Goal: Information Seeking & Learning: Learn about a topic

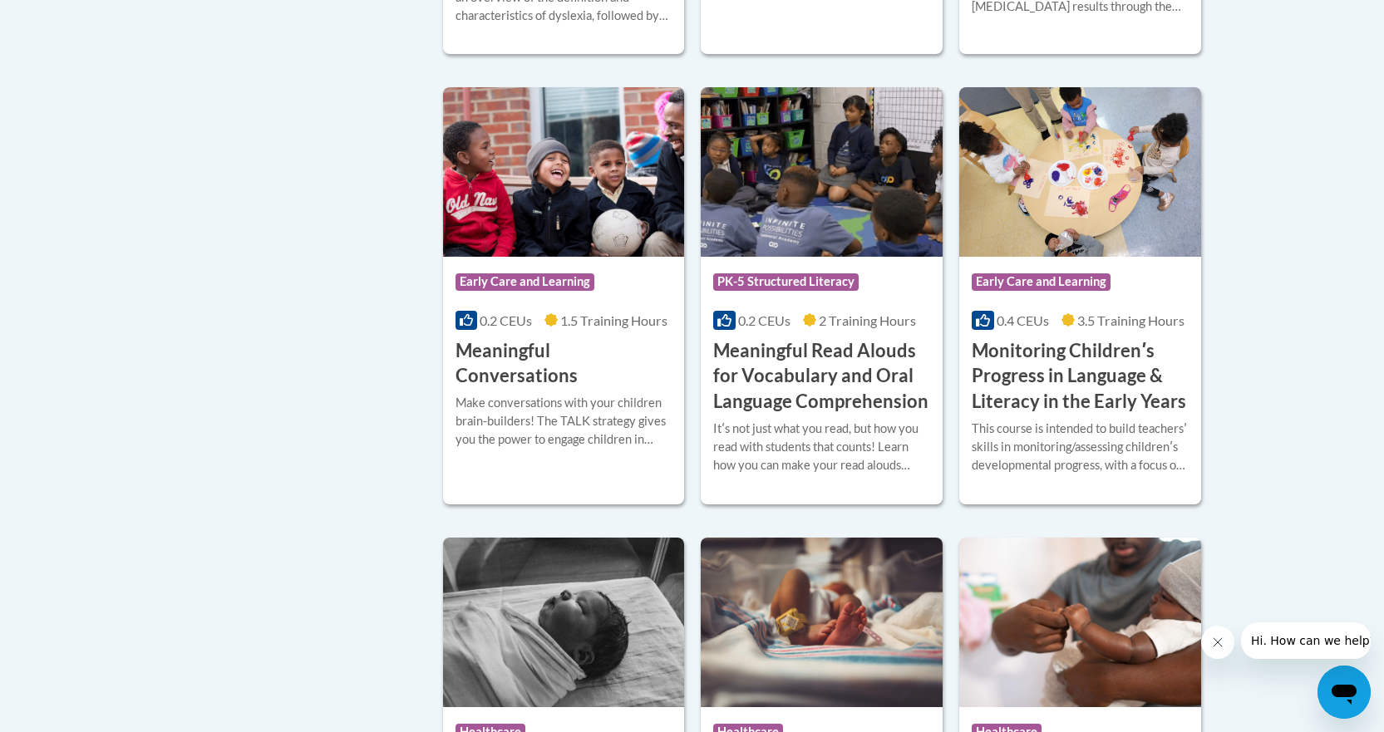
scroll to position [2576, 0]
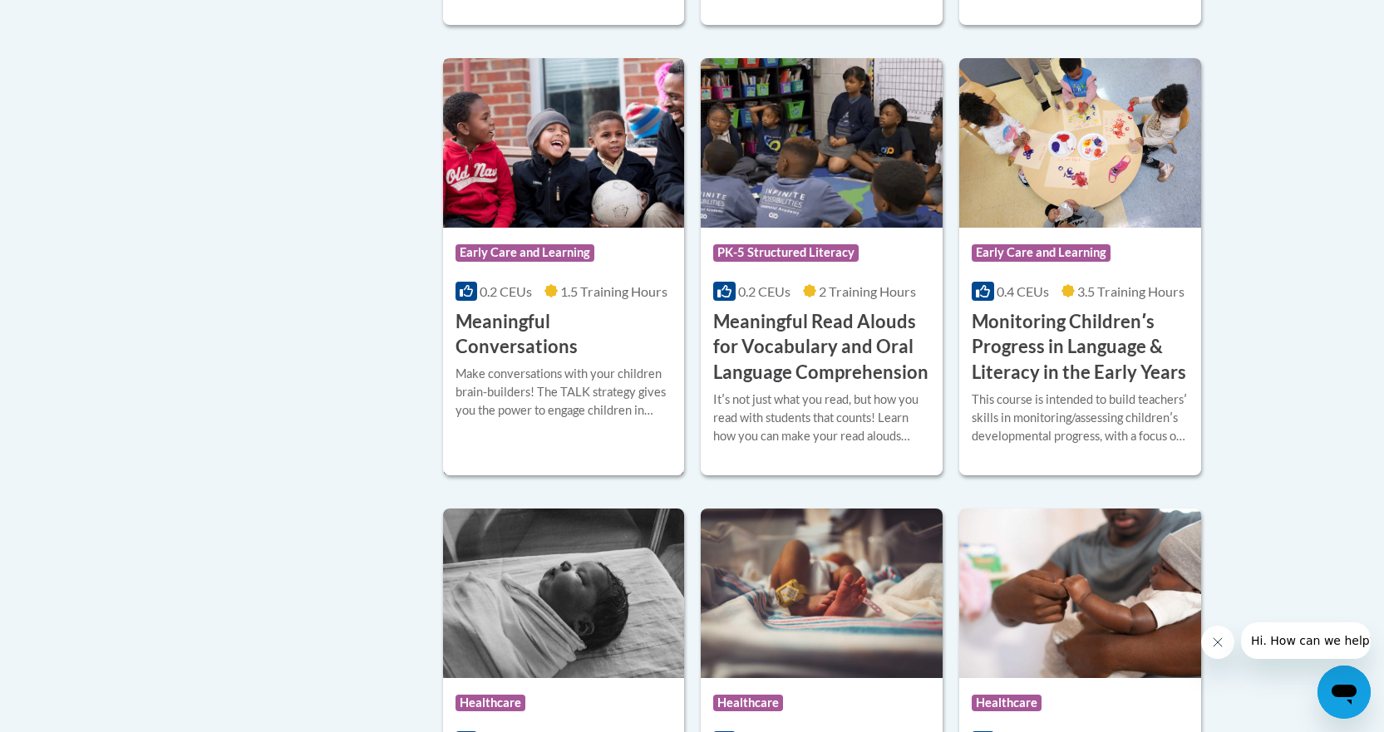
click at [584, 356] on h3 "Meaningful Conversations" at bounding box center [563, 335] width 217 height 52
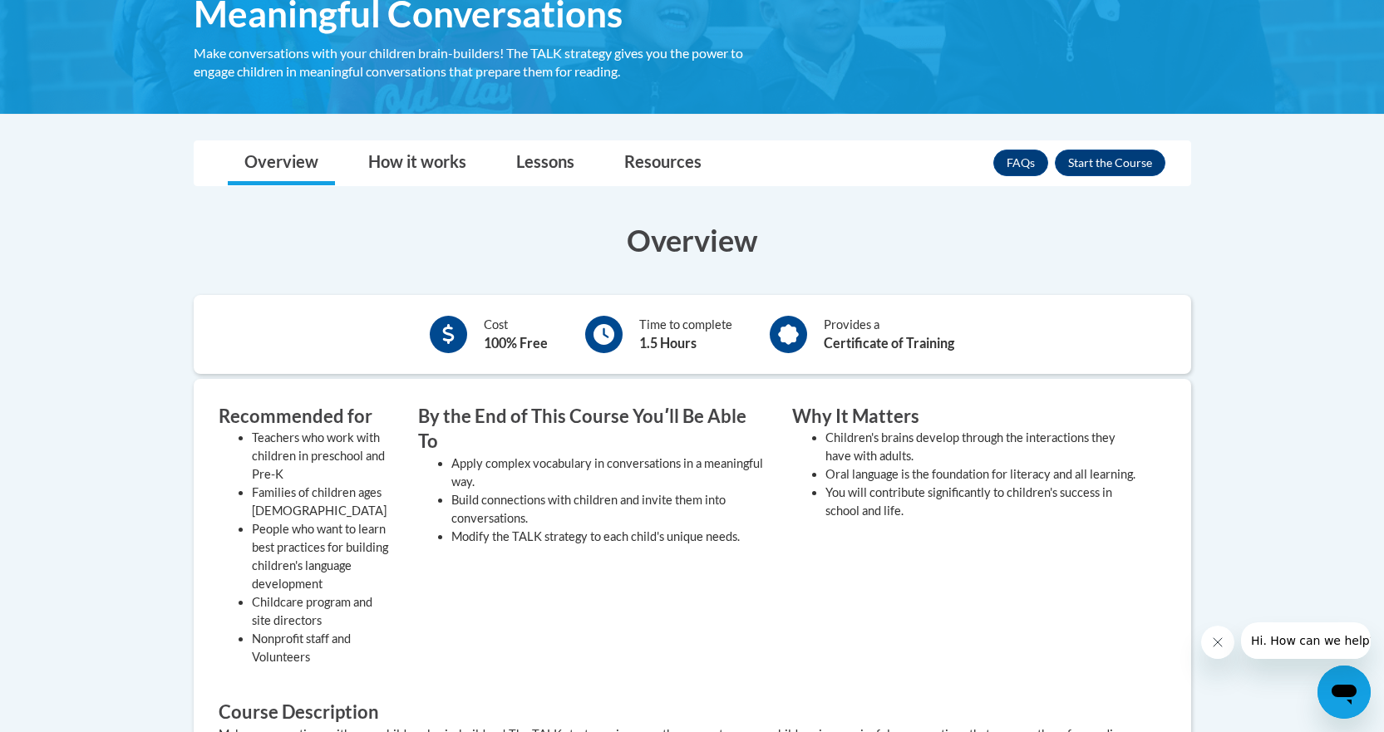
scroll to position [332, 0]
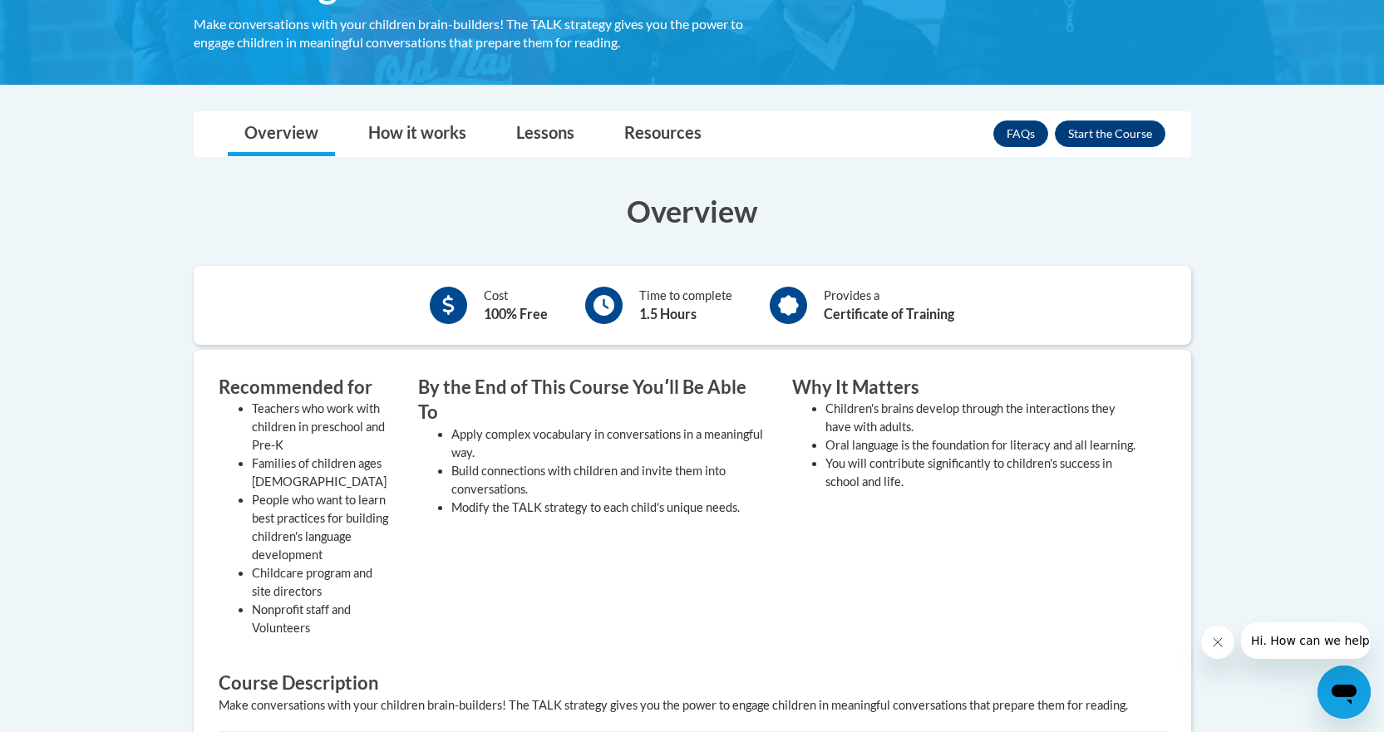
click at [797, 381] on h3 "Why It Matters" at bounding box center [966, 388] width 349 height 26
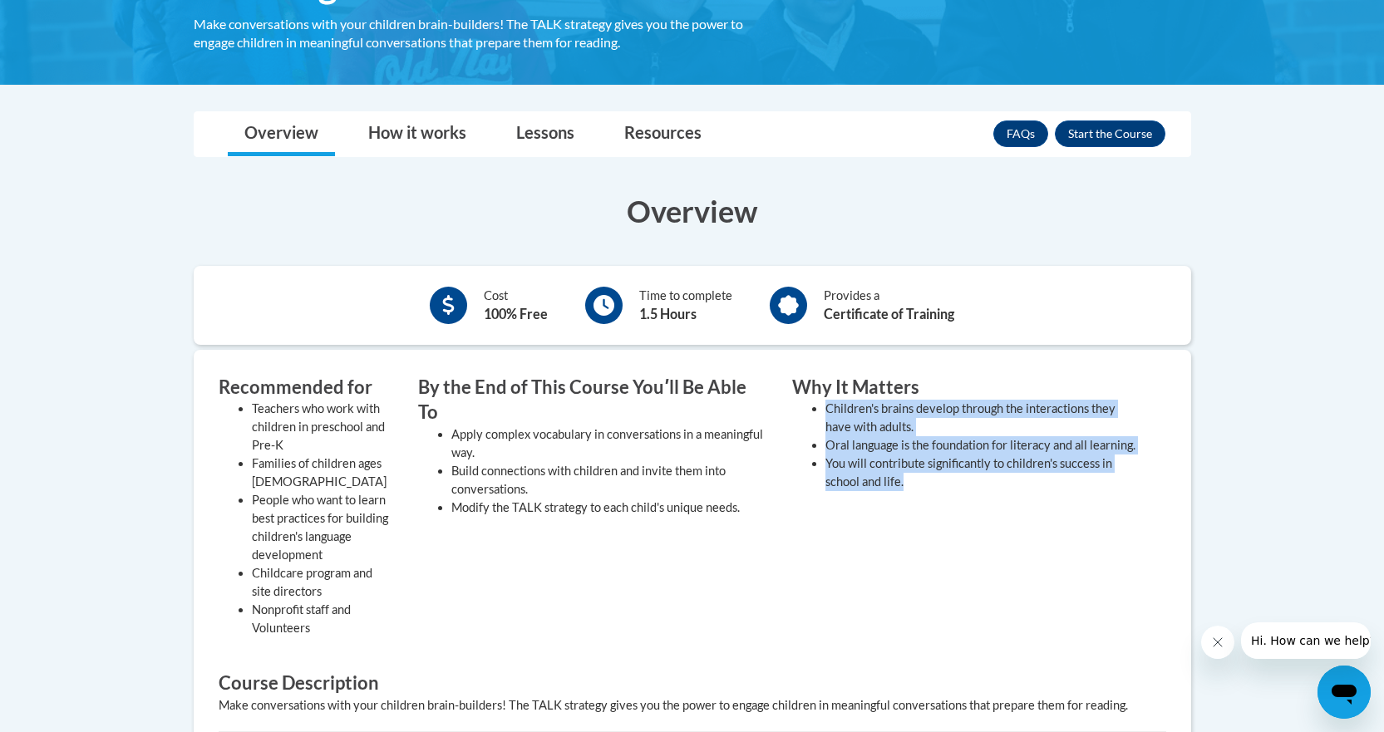
drag, startPoint x: 830, startPoint y: 407, endPoint x: 934, endPoint y: 524, distance: 156.6
click at [934, 524] on div "Why It Matters Children's brains develop through the interactions they have wit…" at bounding box center [967, 511] width 374 height 272
copy ul "Children's brains develop through the interactions they have with adults. Oral …"
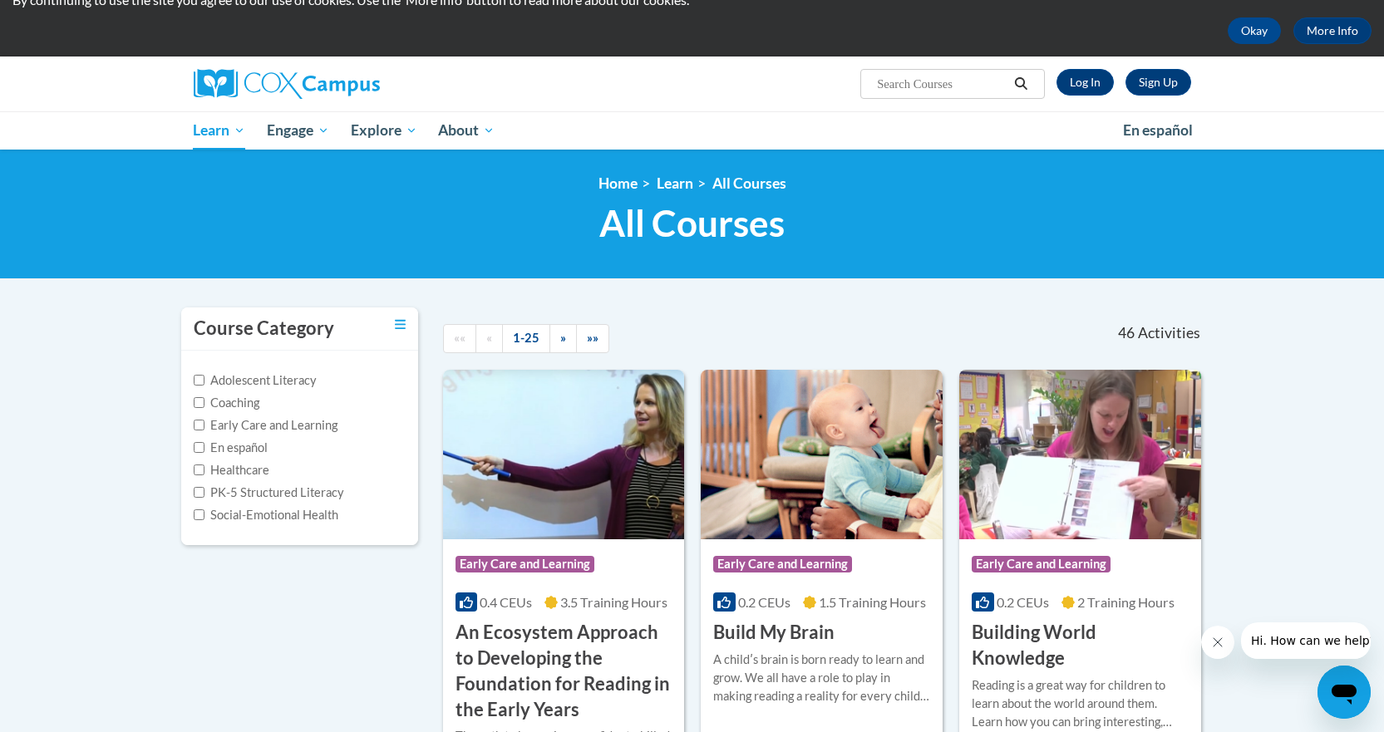
scroll to position [73, 0]
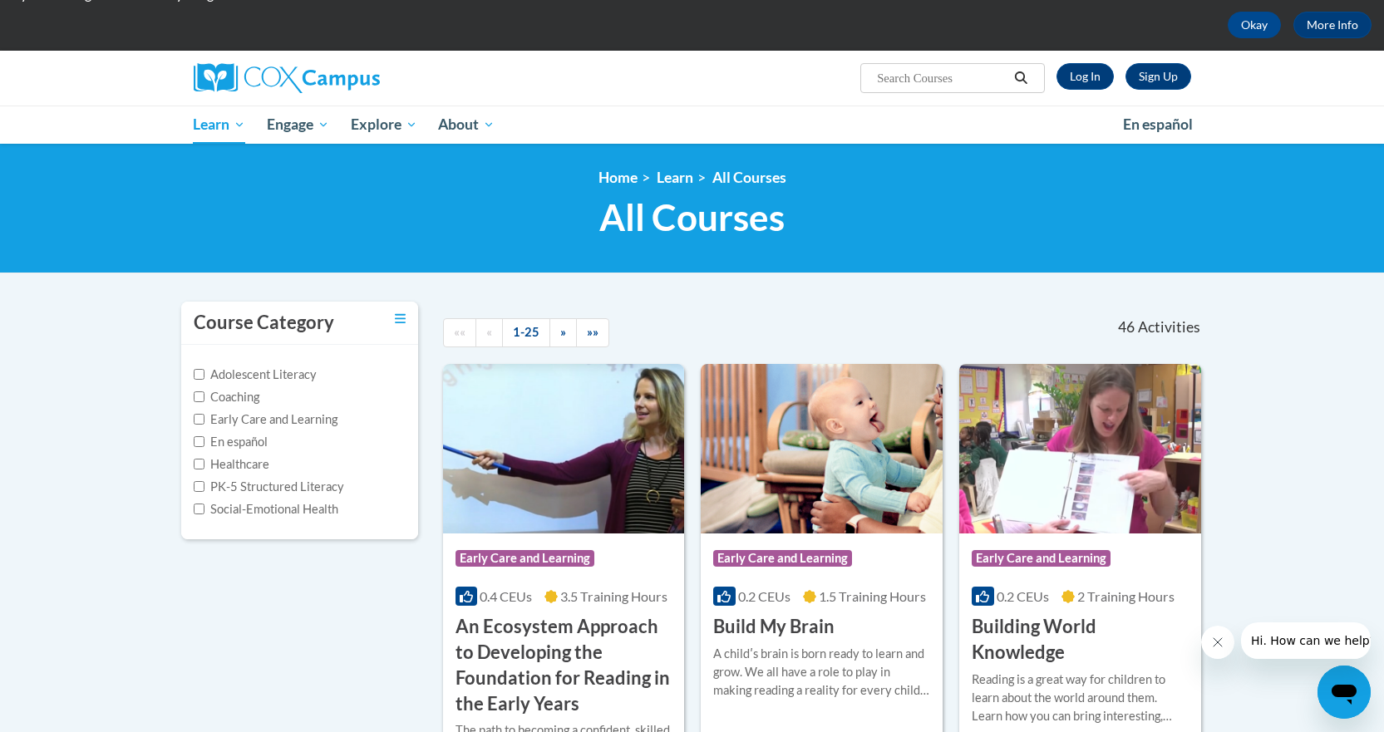
click at [912, 81] on input "Search..." at bounding box center [941, 78] width 133 height 20
type input "transforming story time"
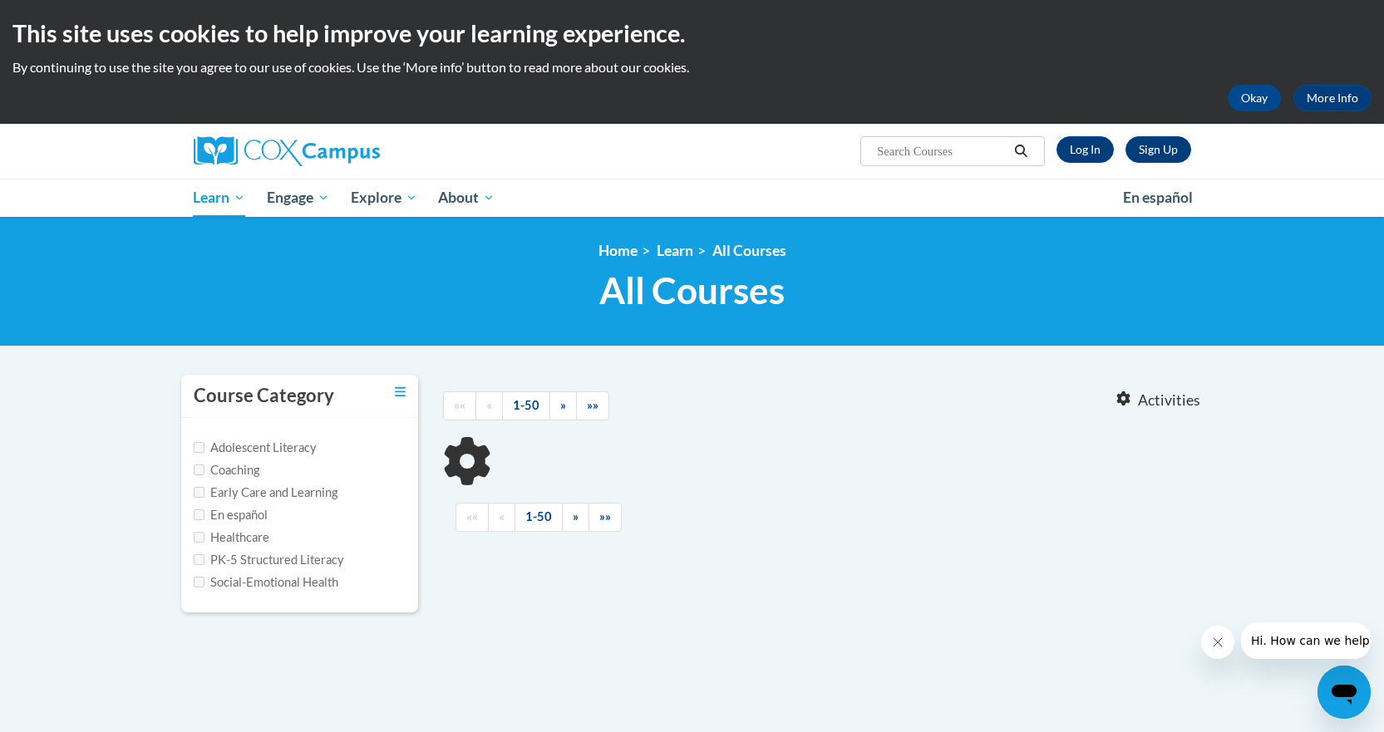
type input "transforming story time"
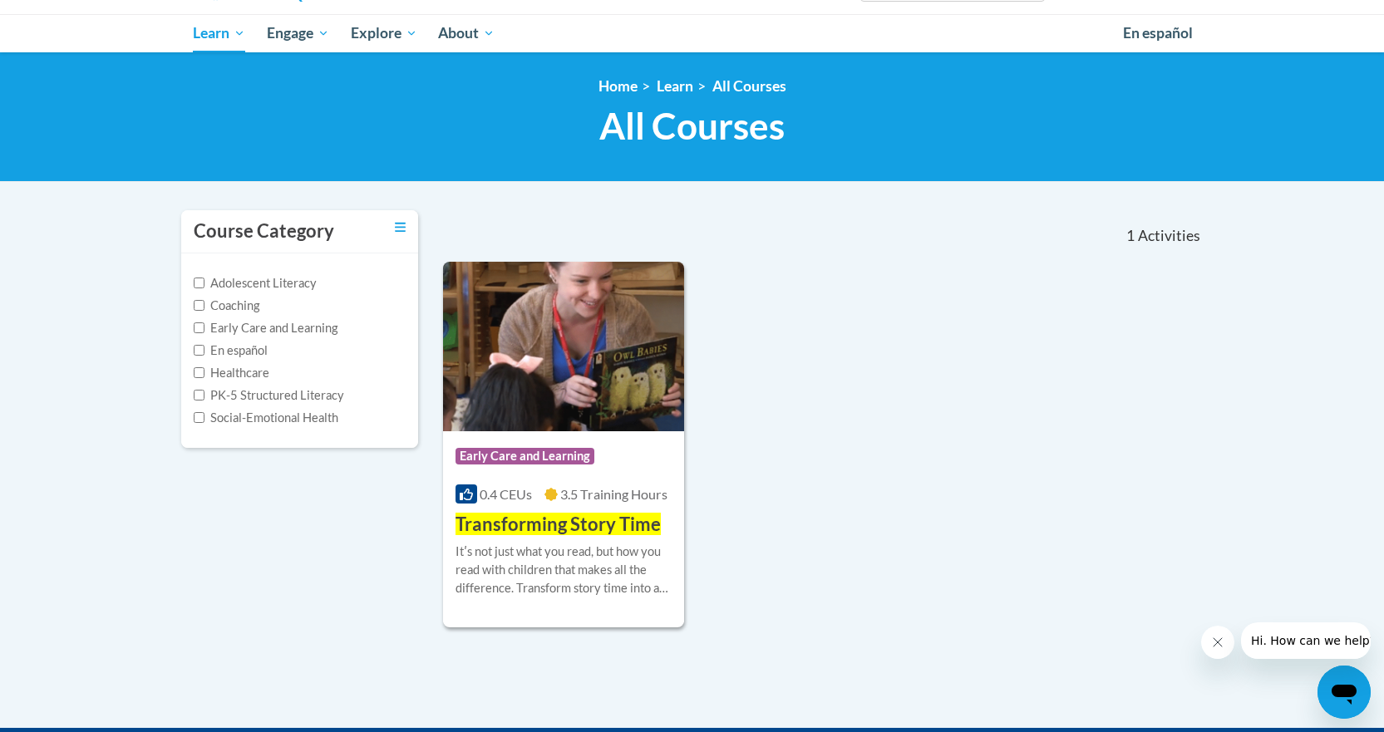
scroll to position [166, 0]
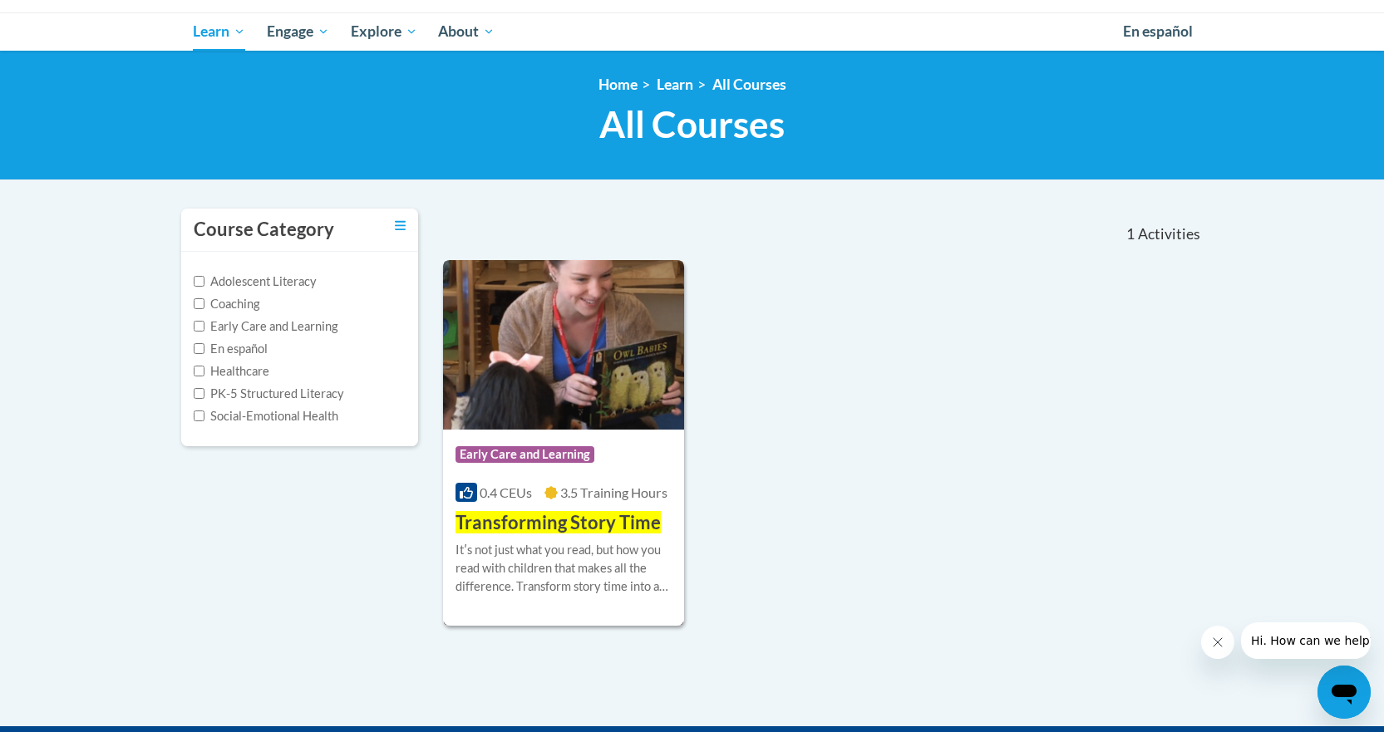
click at [556, 518] on span "Transforming Story Time" at bounding box center [557, 522] width 205 height 22
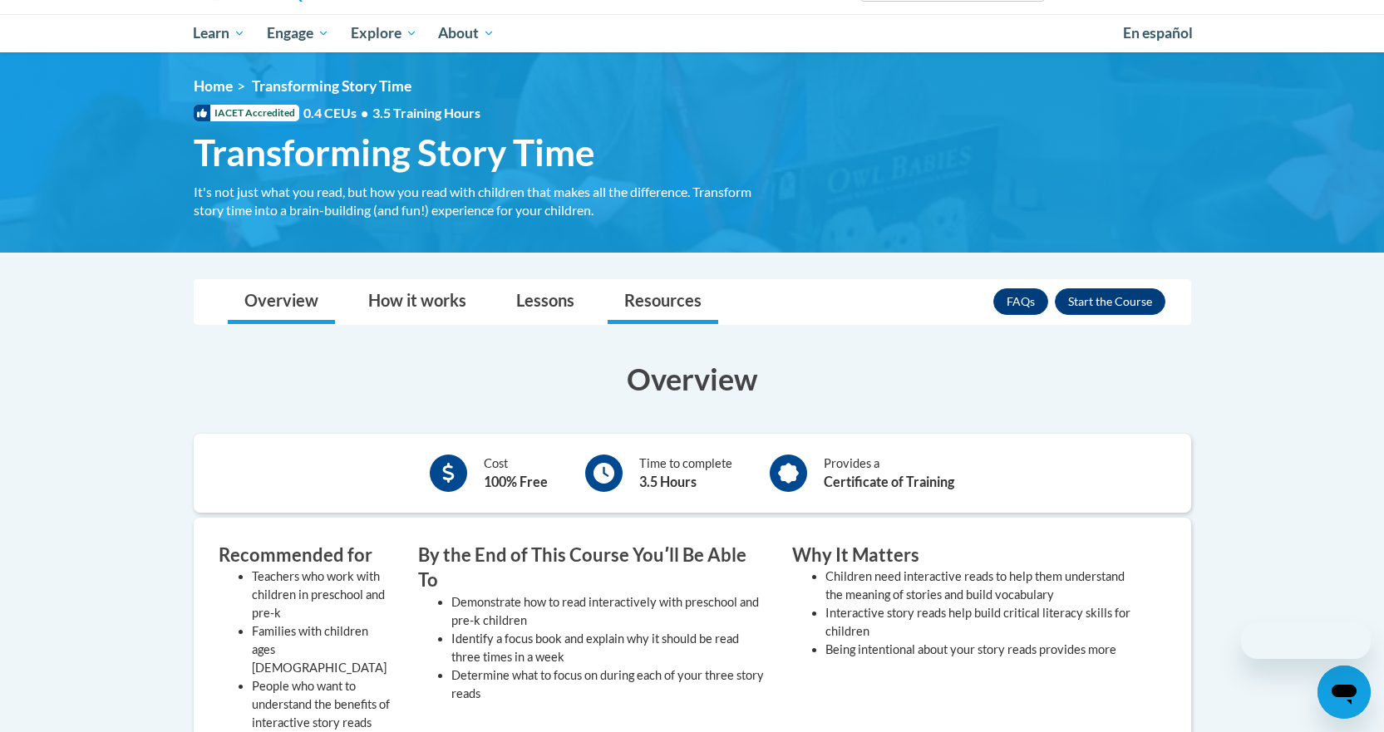
scroll to position [166, 0]
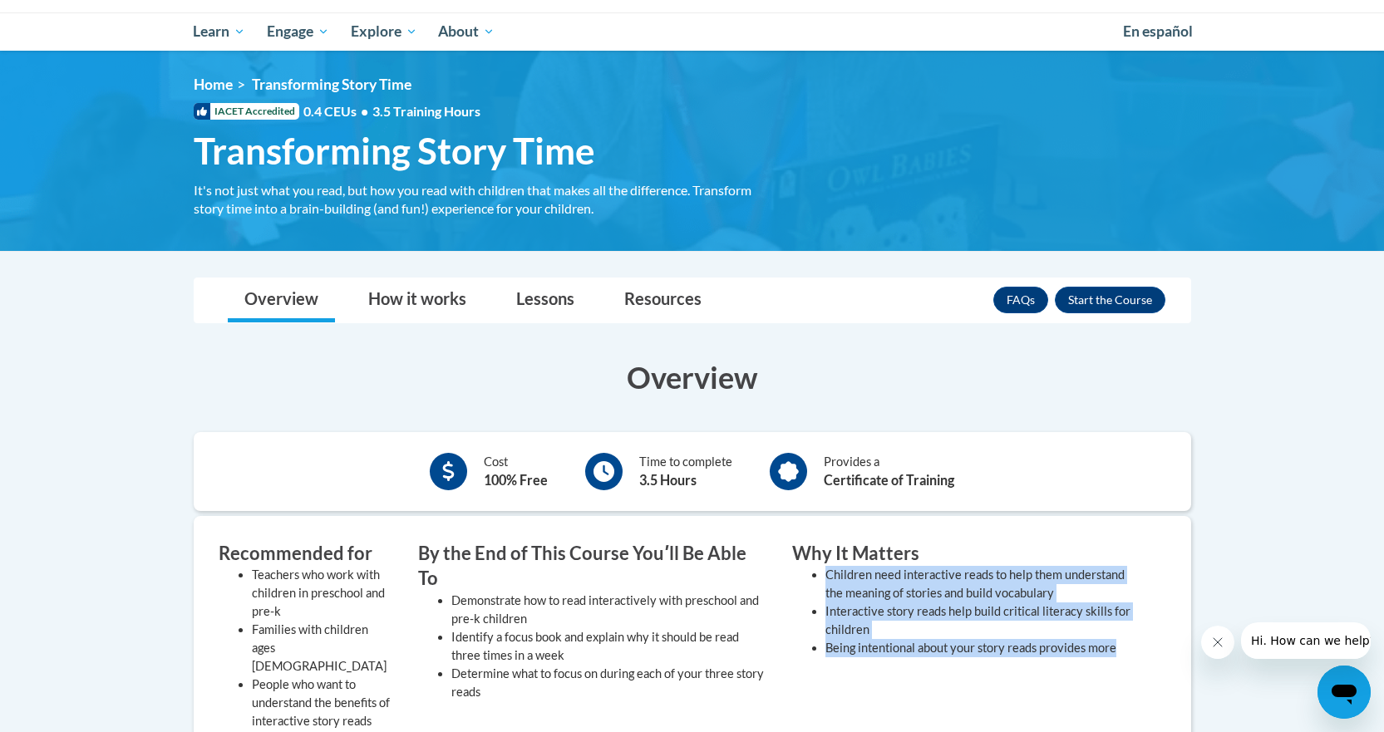
drag, startPoint x: 1129, startPoint y: 647, endPoint x: 829, endPoint y: 579, distance: 307.5
click at [829, 579] on ul "Children need interactive reads to help them understand the meaning of stories …" at bounding box center [966, 611] width 349 height 91
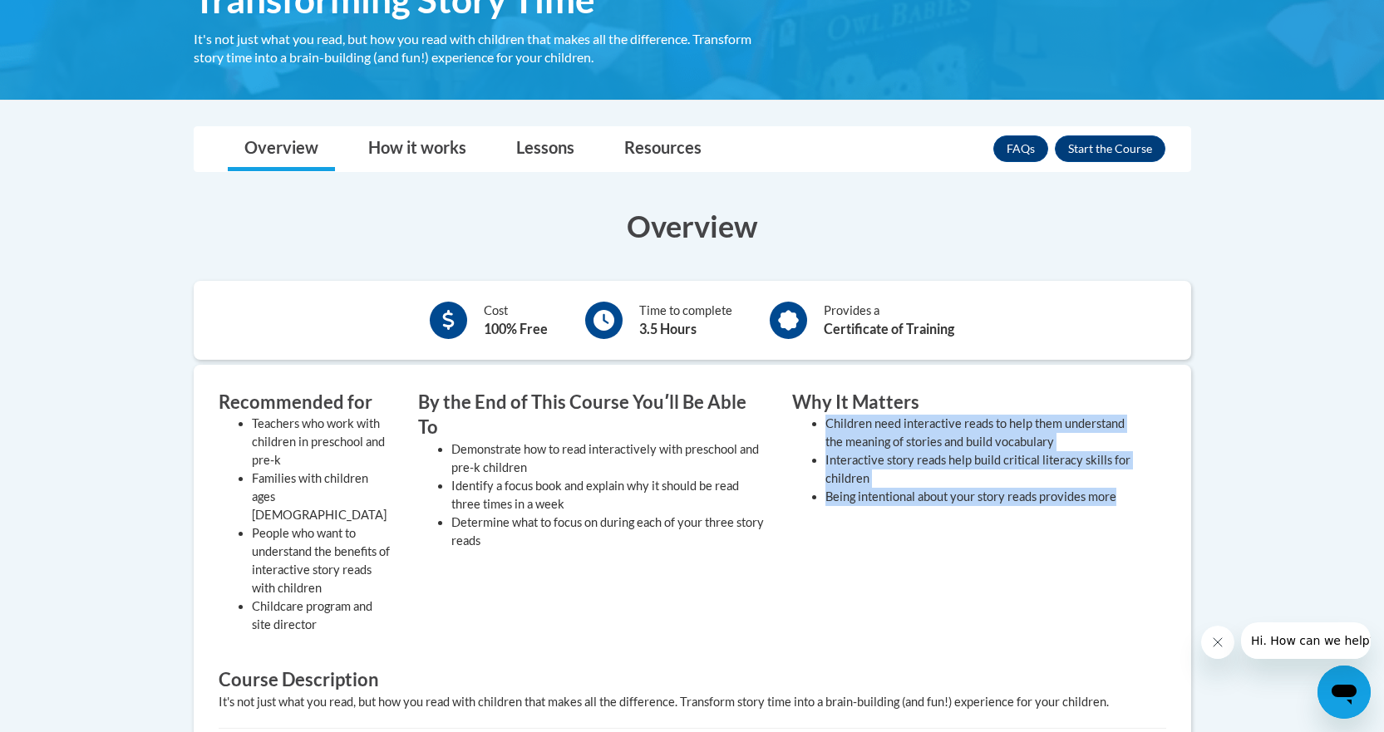
scroll to position [332, 0]
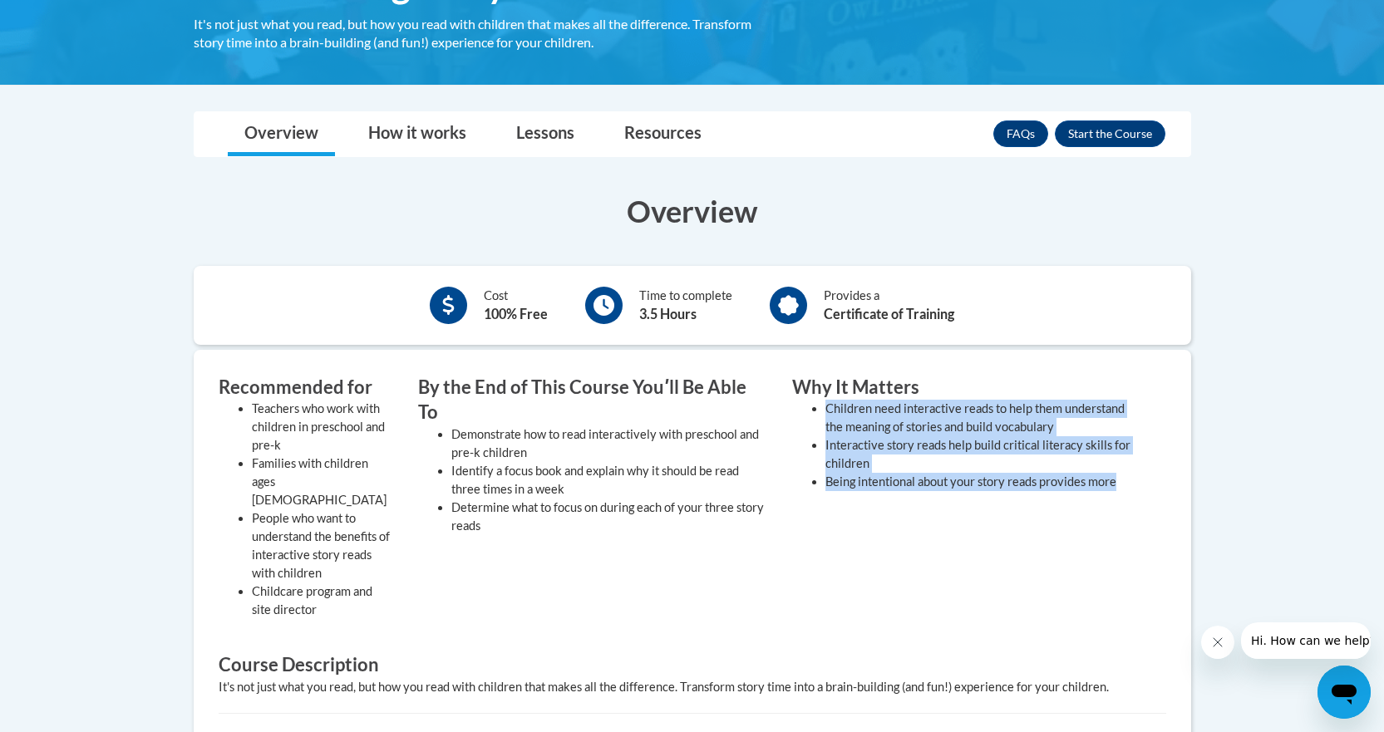
click at [1051, 477] on li "Being intentional about your story reads provides more" at bounding box center [983, 482] width 316 height 18
drag, startPoint x: 828, startPoint y: 407, endPoint x: 1148, endPoint y: 514, distance: 337.2
click at [1148, 514] on div "Why It Matters Children need interactive reads to help them understand the mean…" at bounding box center [967, 501] width 374 height 253
copy ul "Children need interactive reads to help them understand the meaning of stories …"
